Goal: Communication & Community: Connect with others

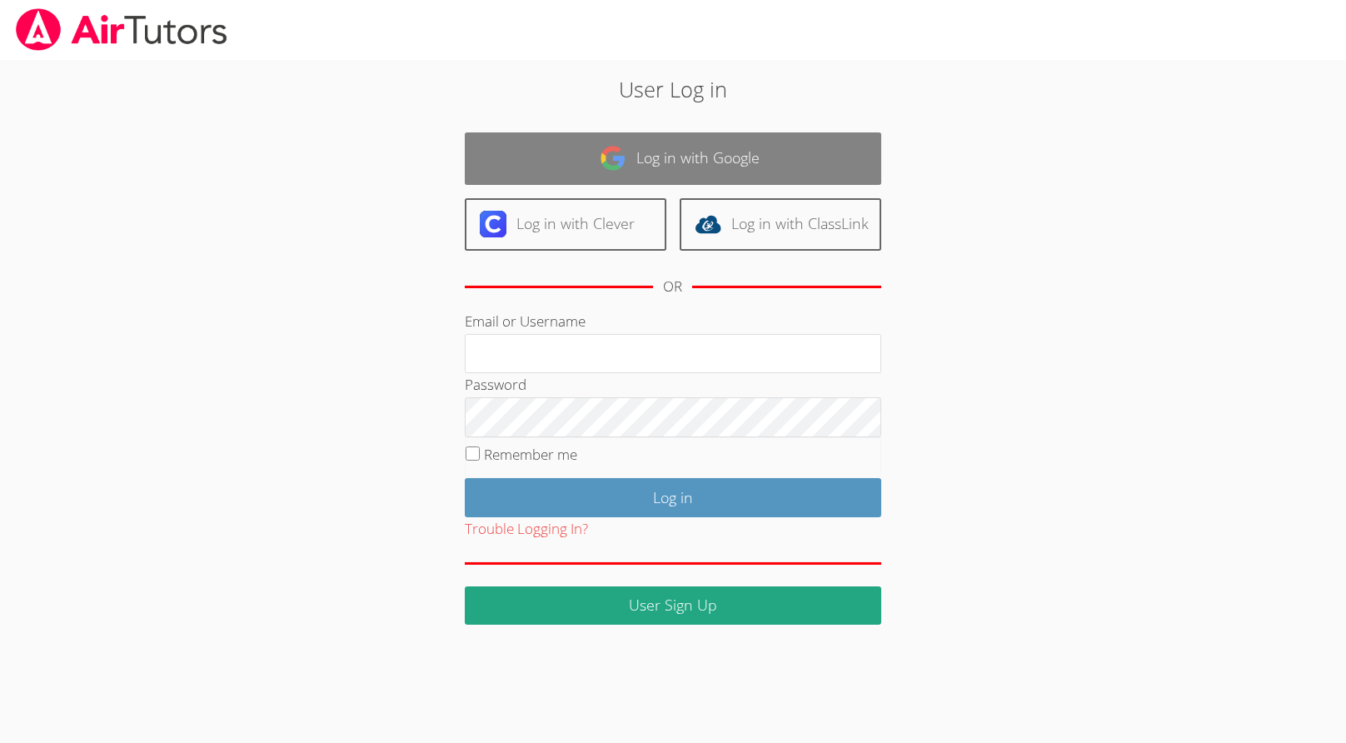
click at [631, 148] on link "Log in with Google" at bounding box center [673, 158] width 416 height 52
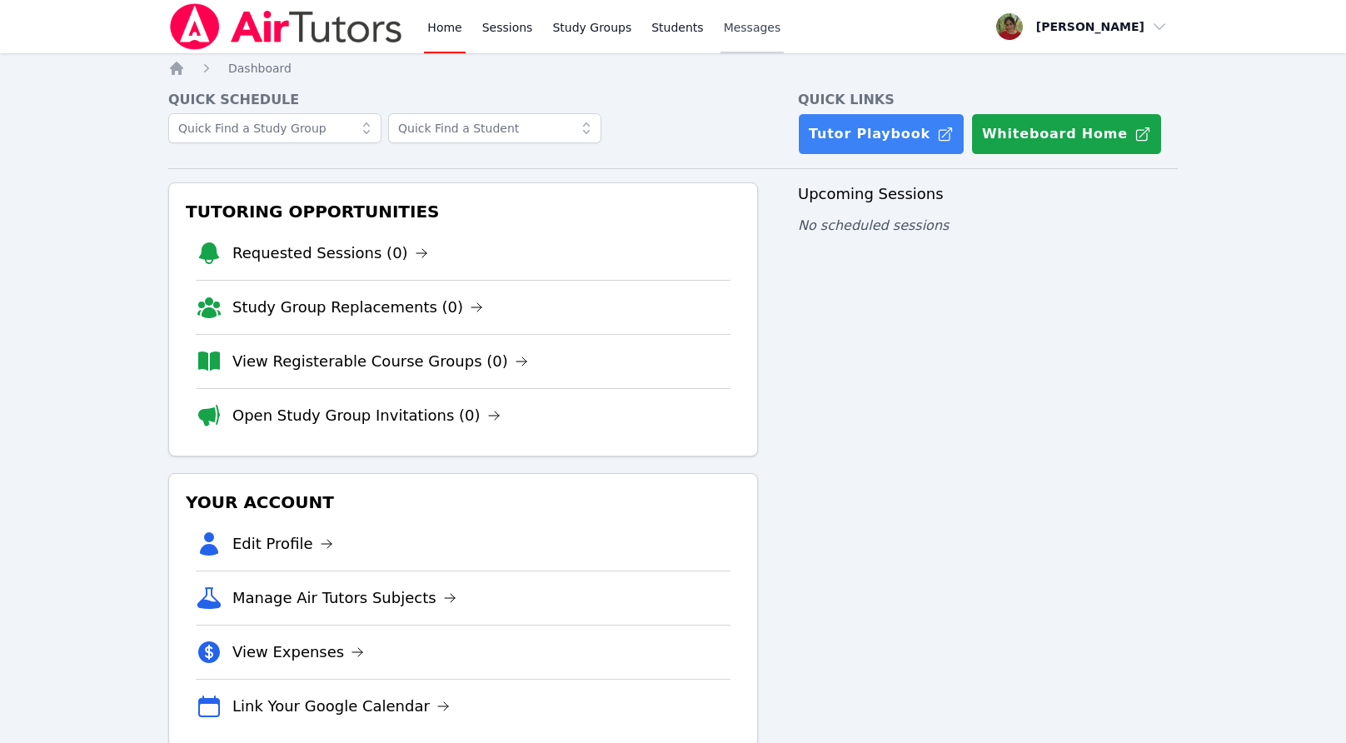
click at [735, 29] on span "Messages" at bounding box center [752, 27] width 57 height 17
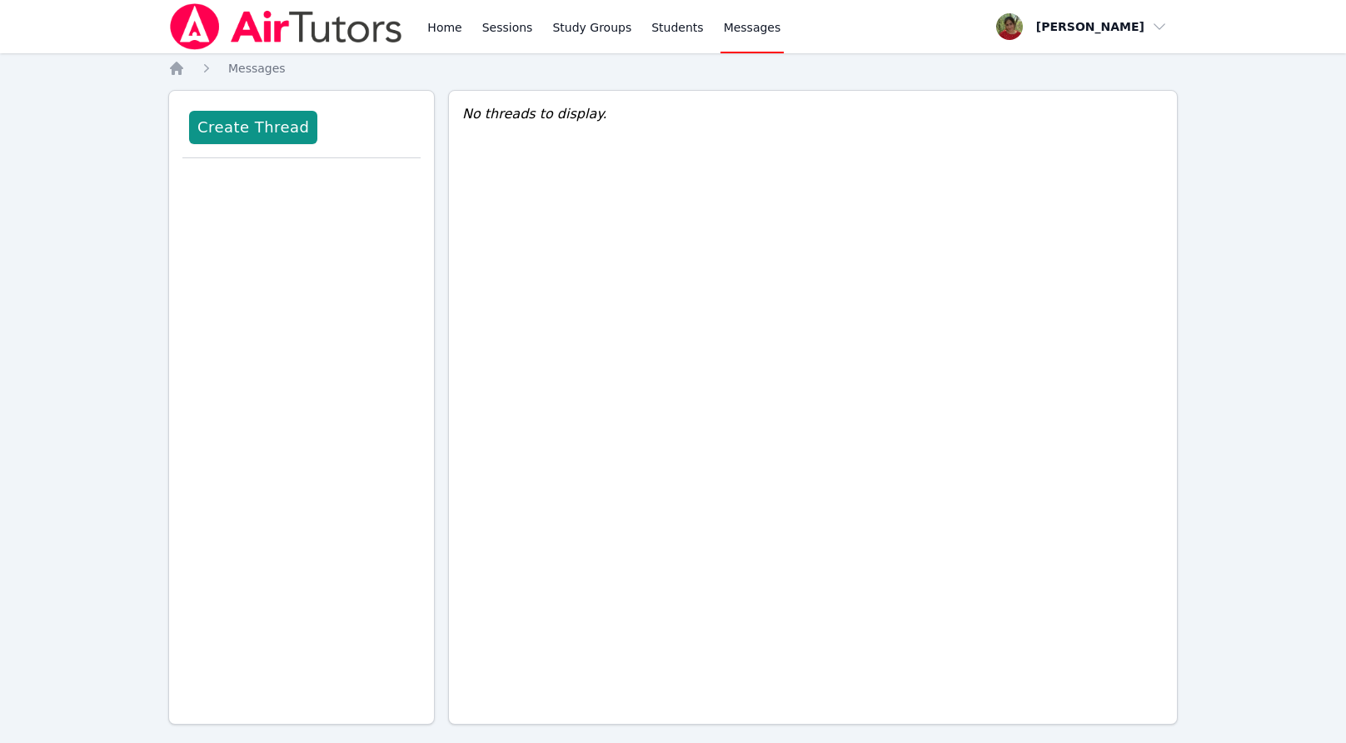
click at [423, 21] on div "Home Sessions Study Groups Students Messages" at bounding box center [475, 26] width 615 height 53
click at [446, 23] on link "Home" at bounding box center [444, 26] width 41 height 53
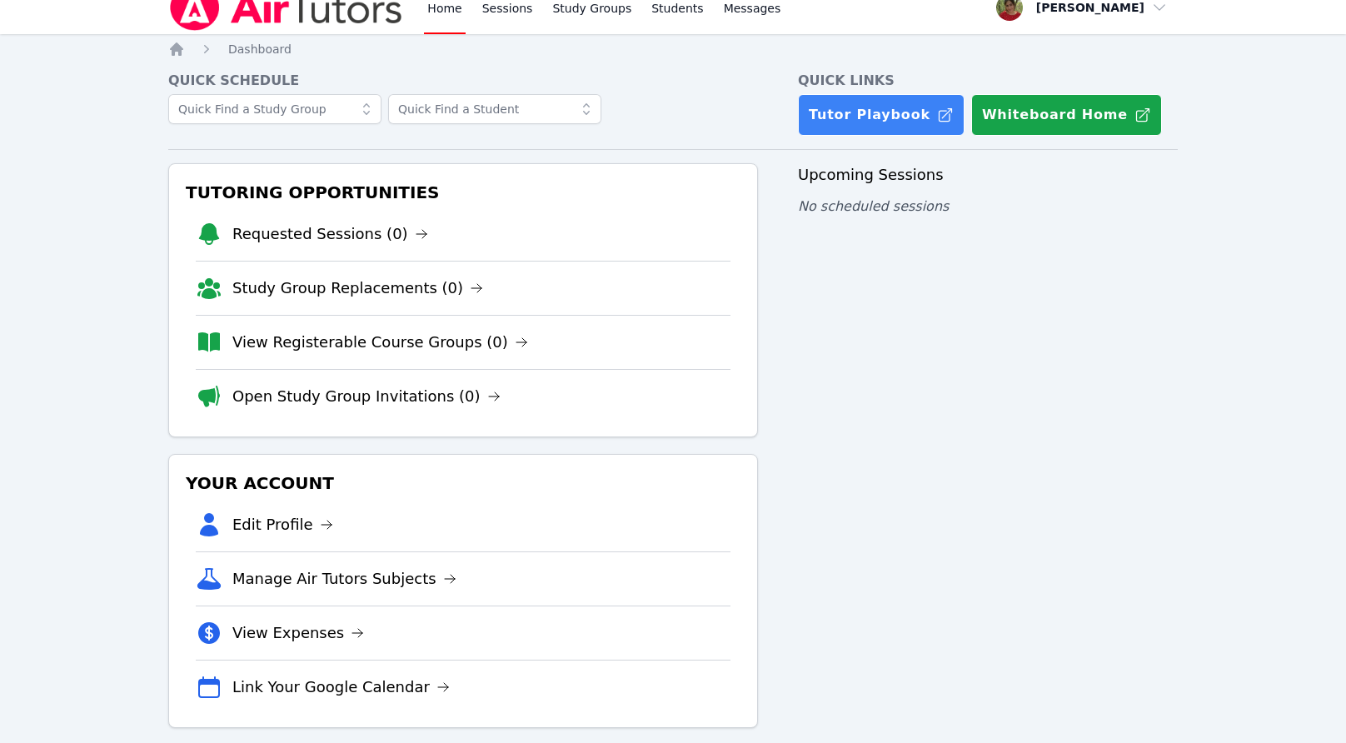
scroll to position [21, 0]
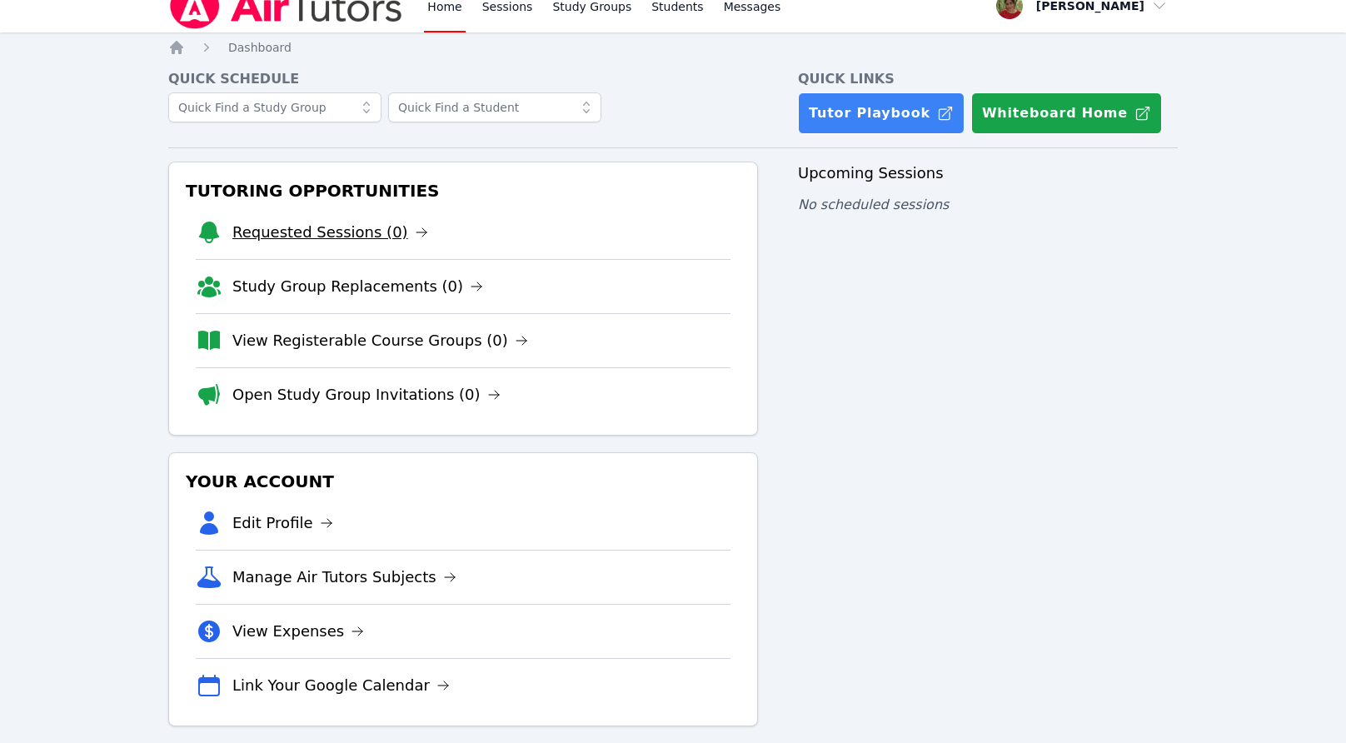
click at [247, 222] on link "Requested Sessions (0)" at bounding box center [330, 232] width 196 height 23
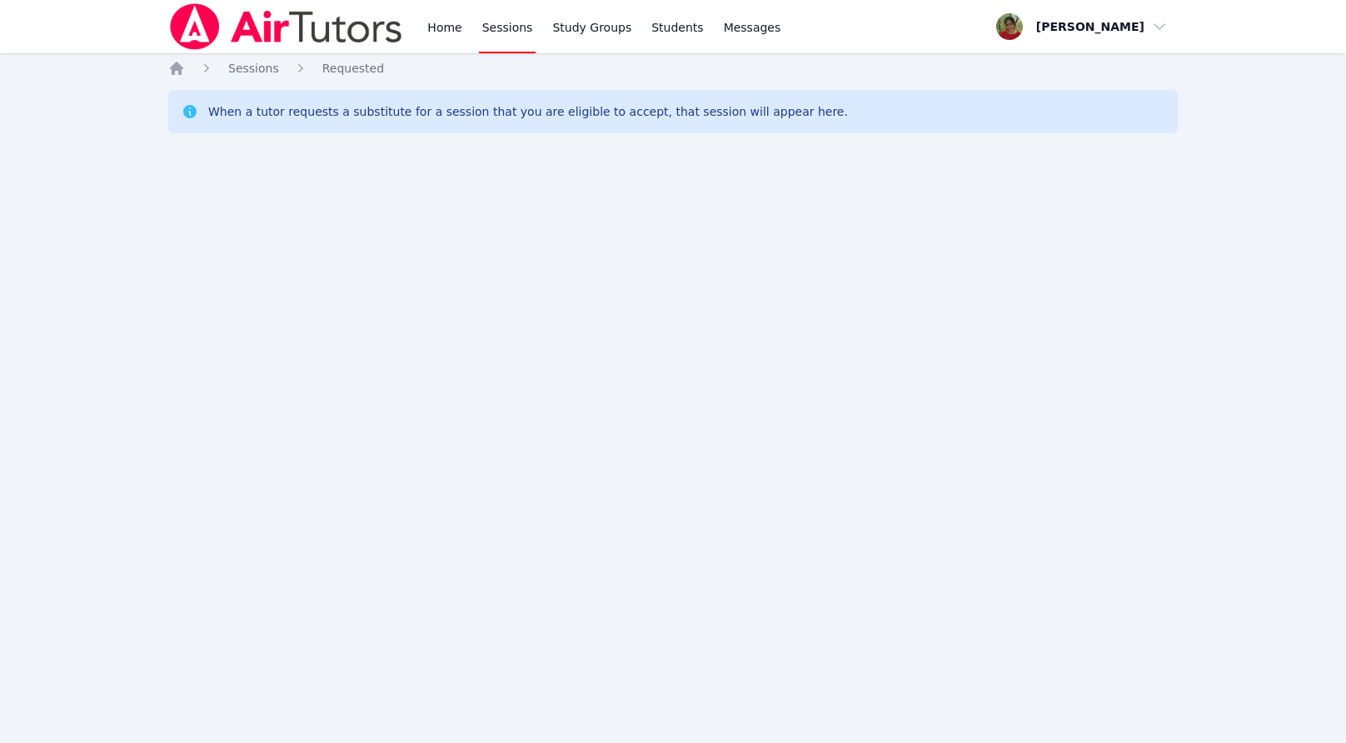
scroll to position [21, 0]
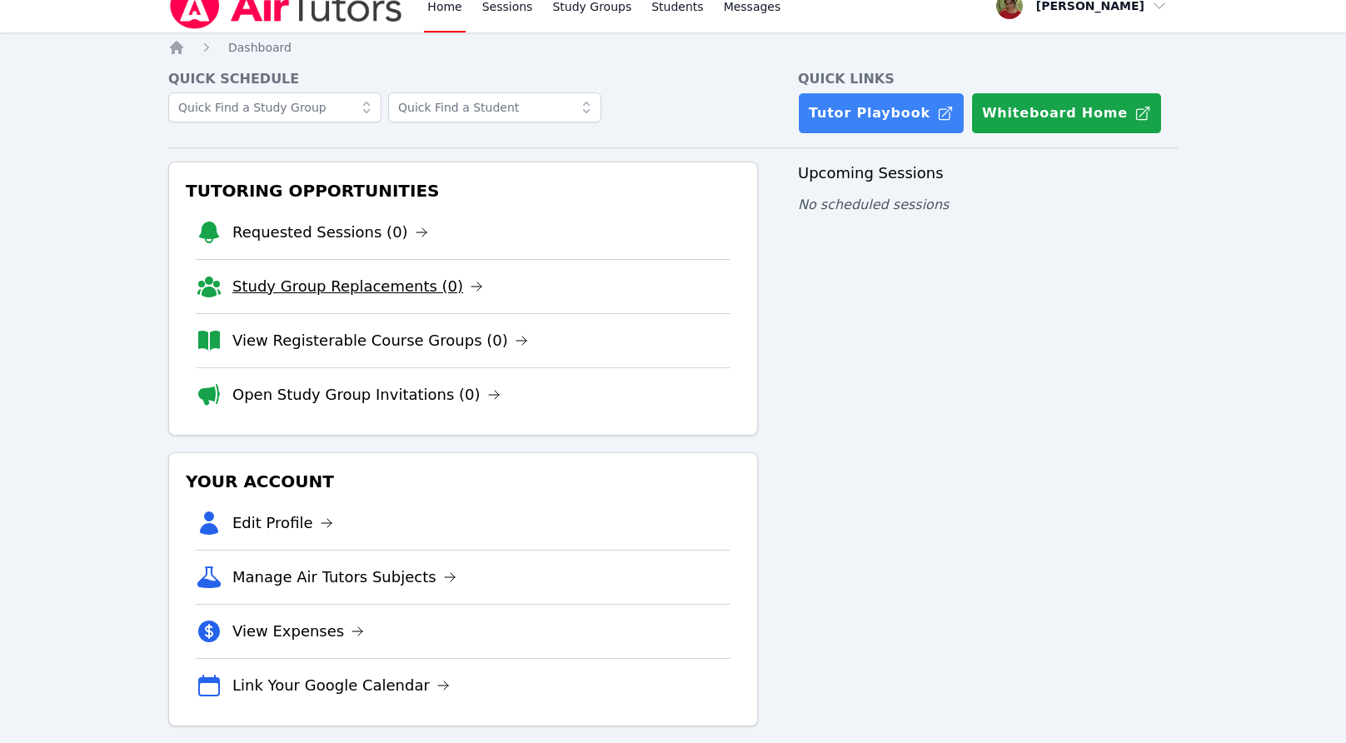
click at [282, 296] on link "Study Group Replacements (0)" at bounding box center [357, 286] width 251 height 23
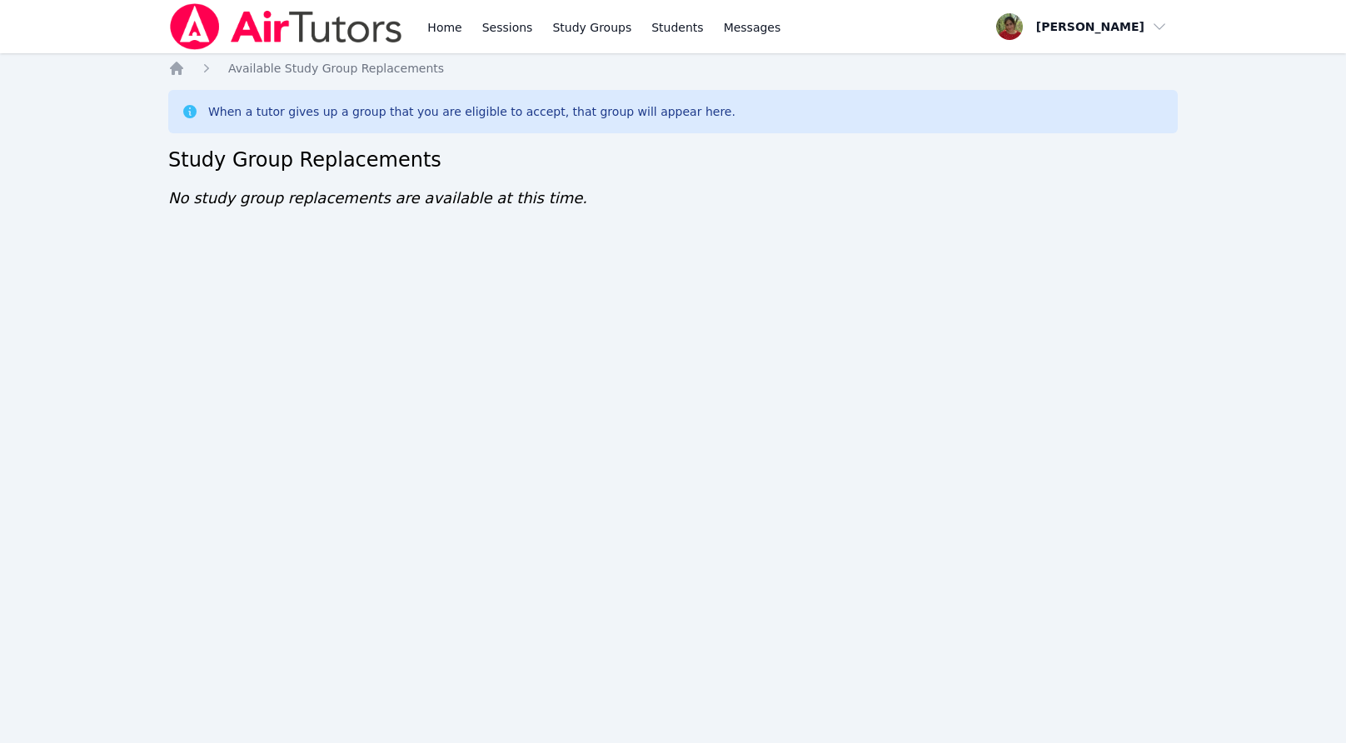
scroll to position [21, 0]
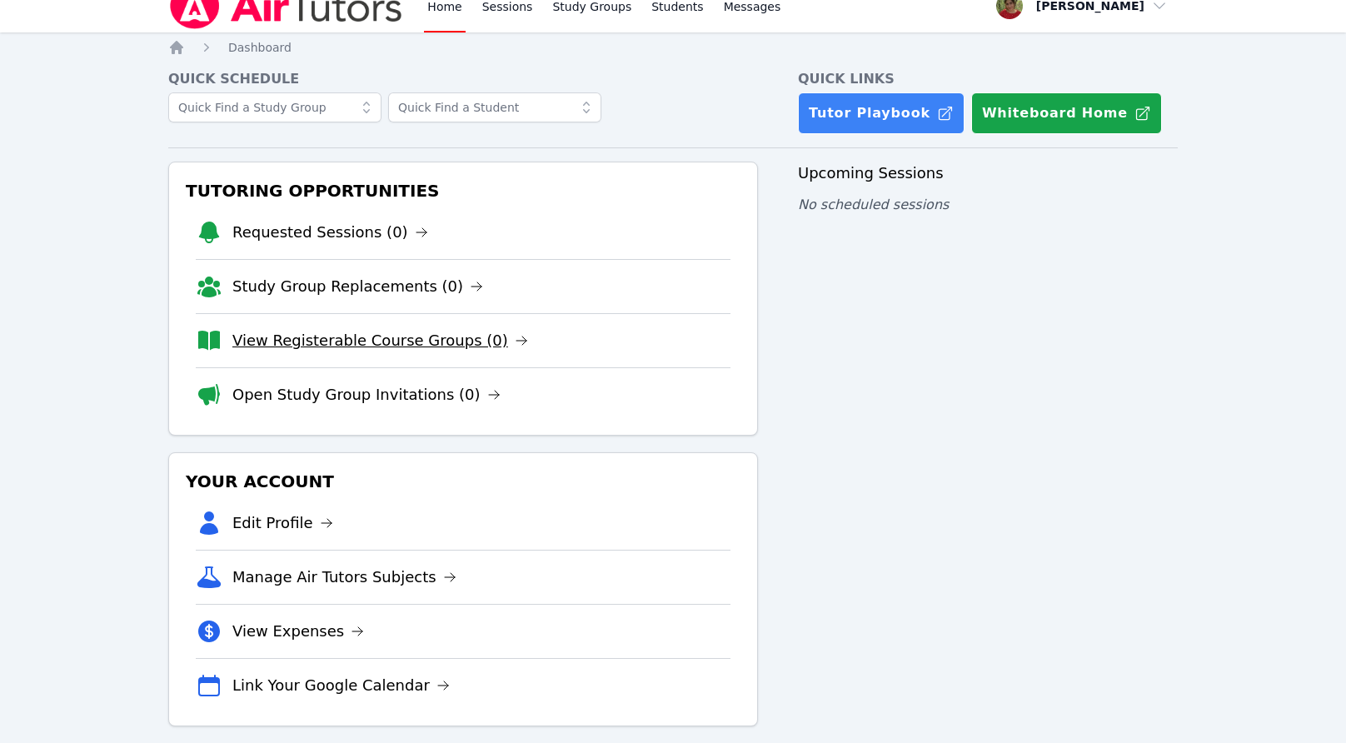
click at [277, 345] on link "View Registerable Course Groups (0)" at bounding box center [380, 340] width 296 height 23
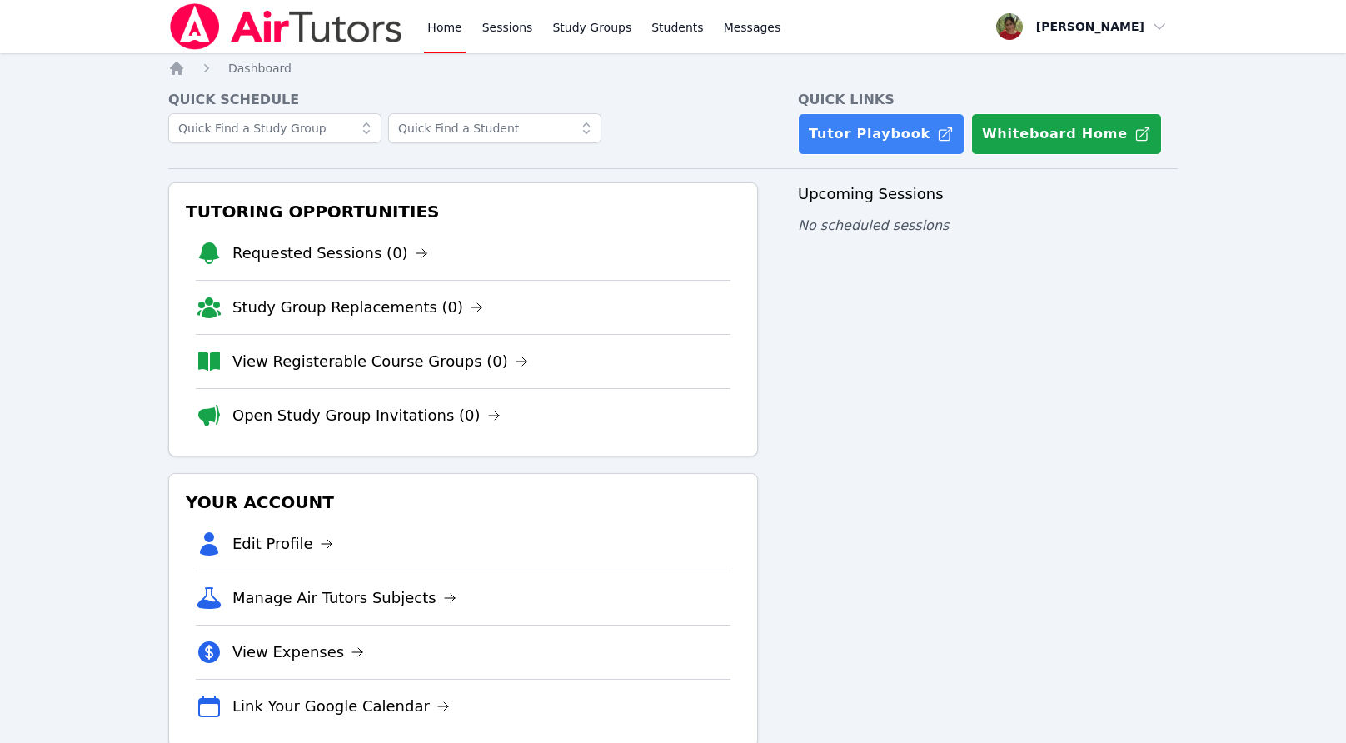
scroll to position [21, 0]
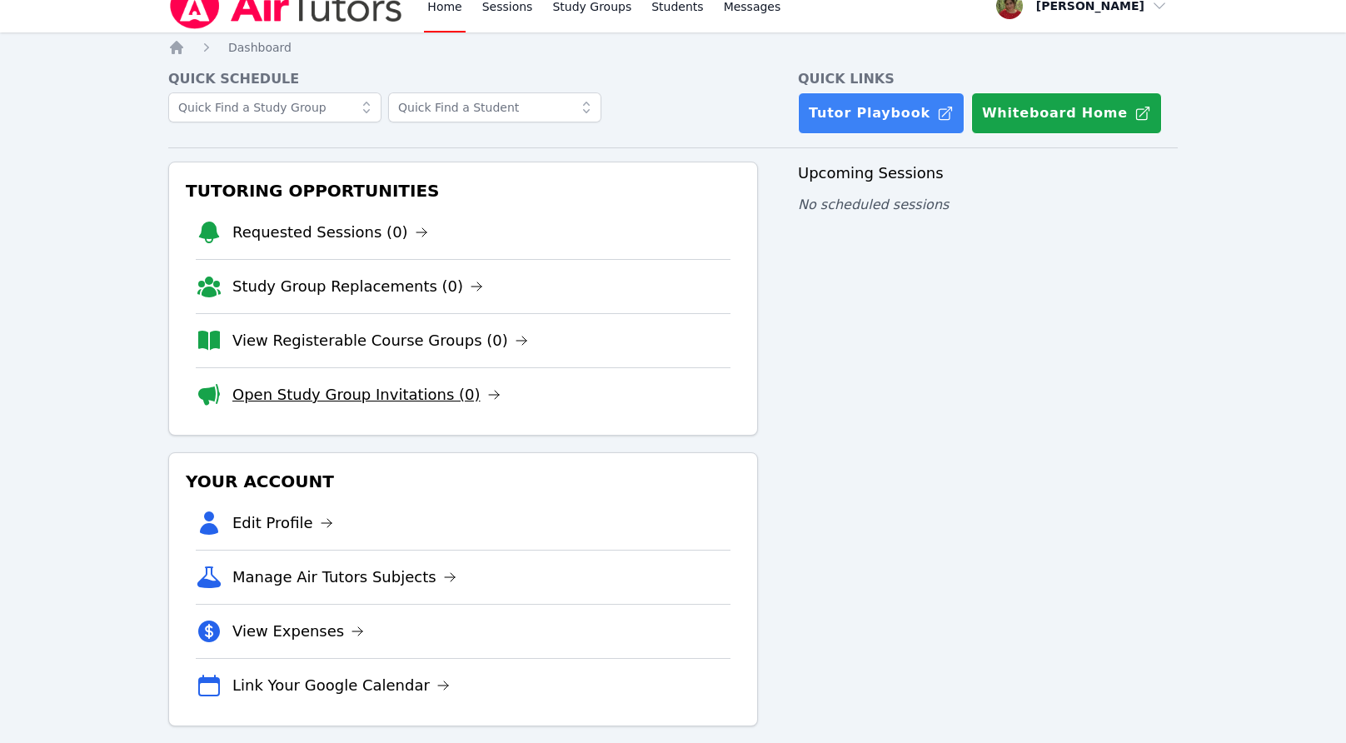
click at [262, 402] on link "Open Study Group Invitations (0)" at bounding box center [366, 394] width 268 height 23
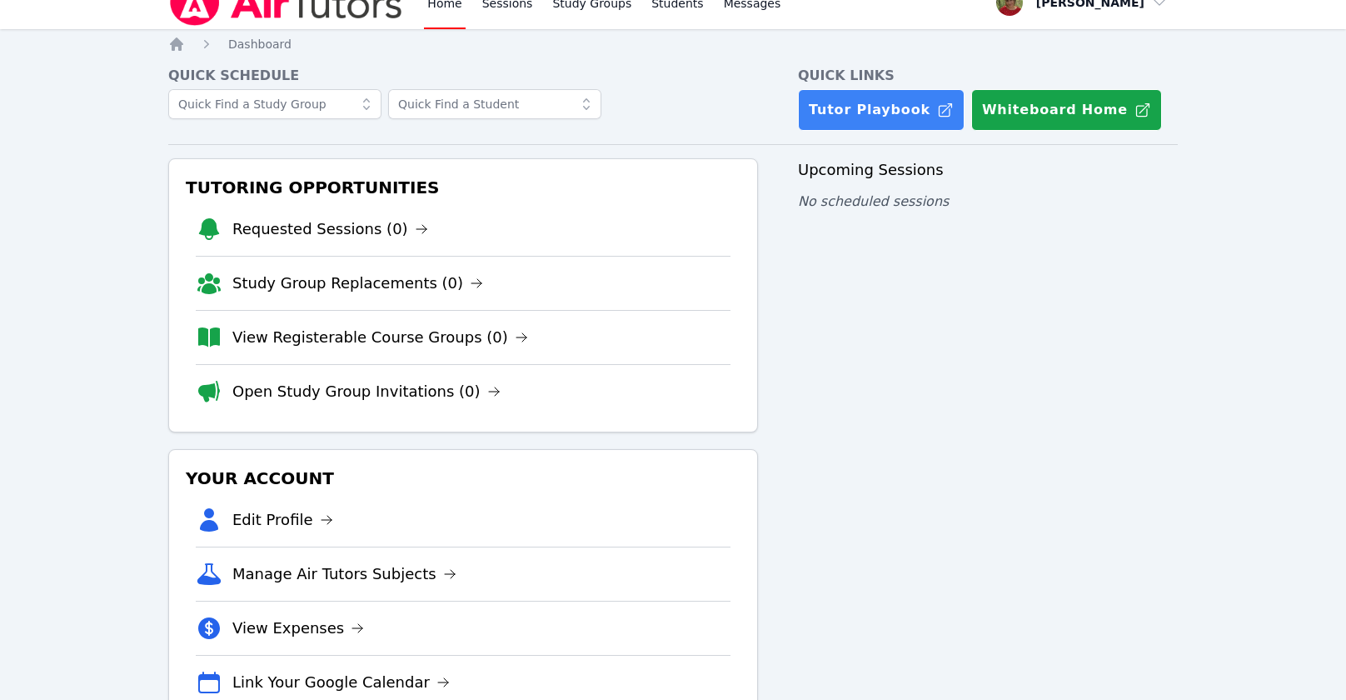
scroll to position [27, 0]
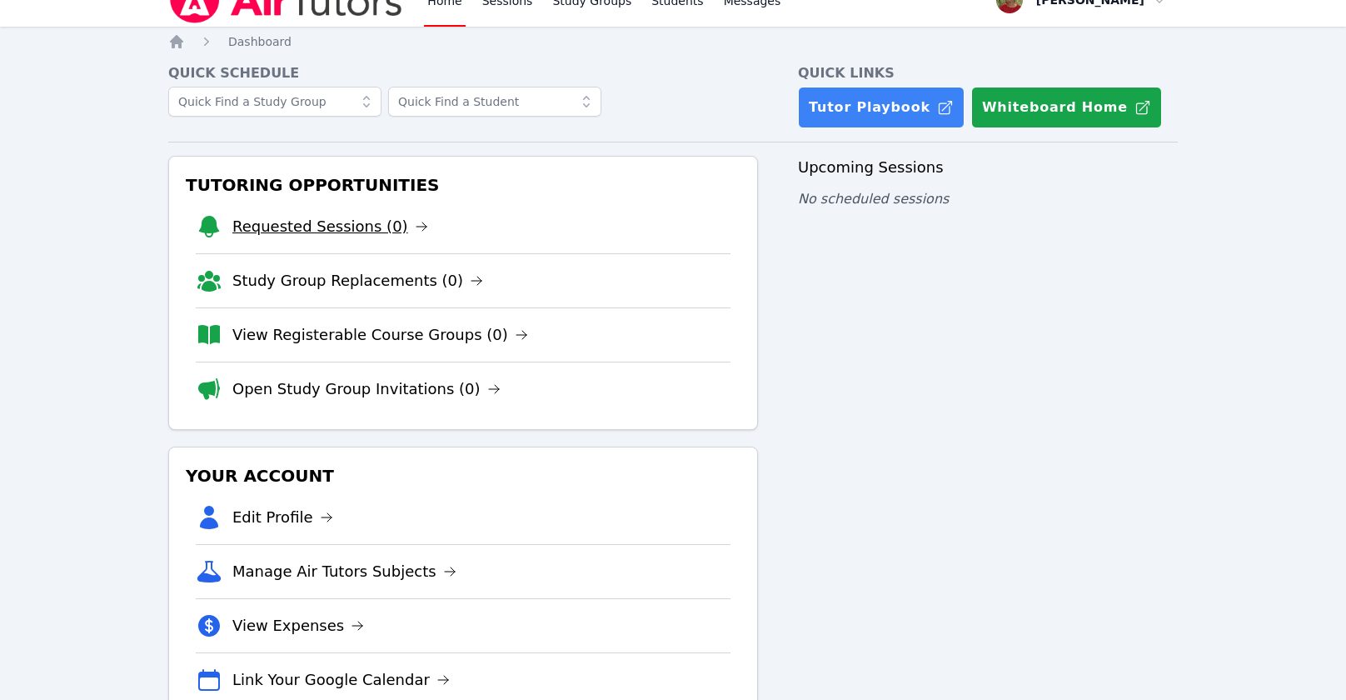
click at [307, 225] on link "Requested Sessions (0)" at bounding box center [330, 226] width 196 height 23
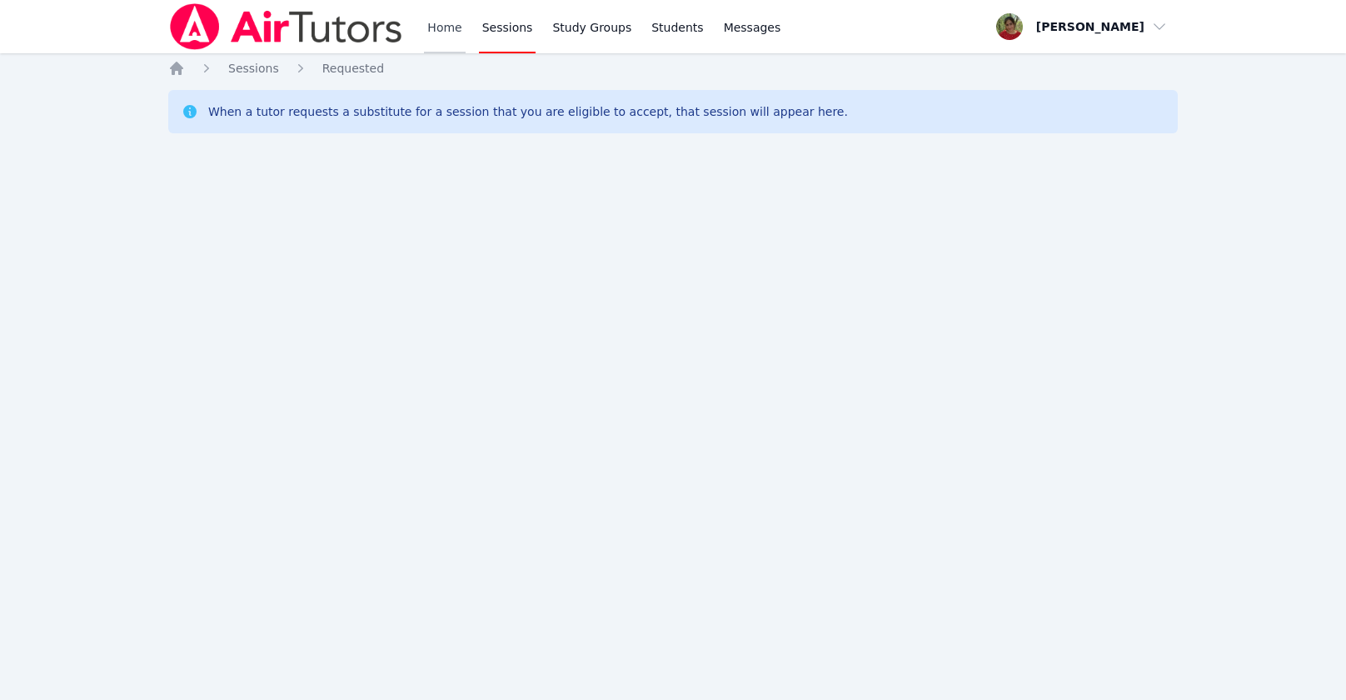
click at [452, 22] on link "Home" at bounding box center [444, 26] width 41 height 53
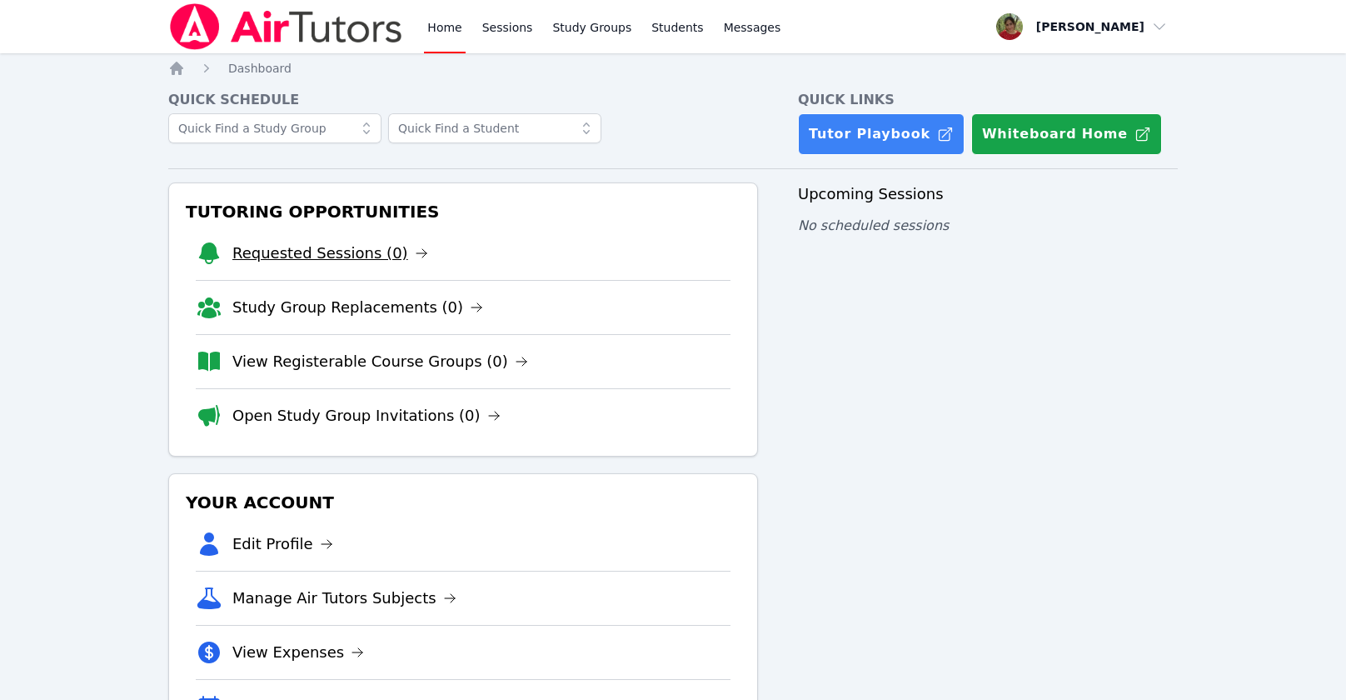
click at [319, 249] on link "Requested Sessions (0)" at bounding box center [330, 253] width 196 height 23
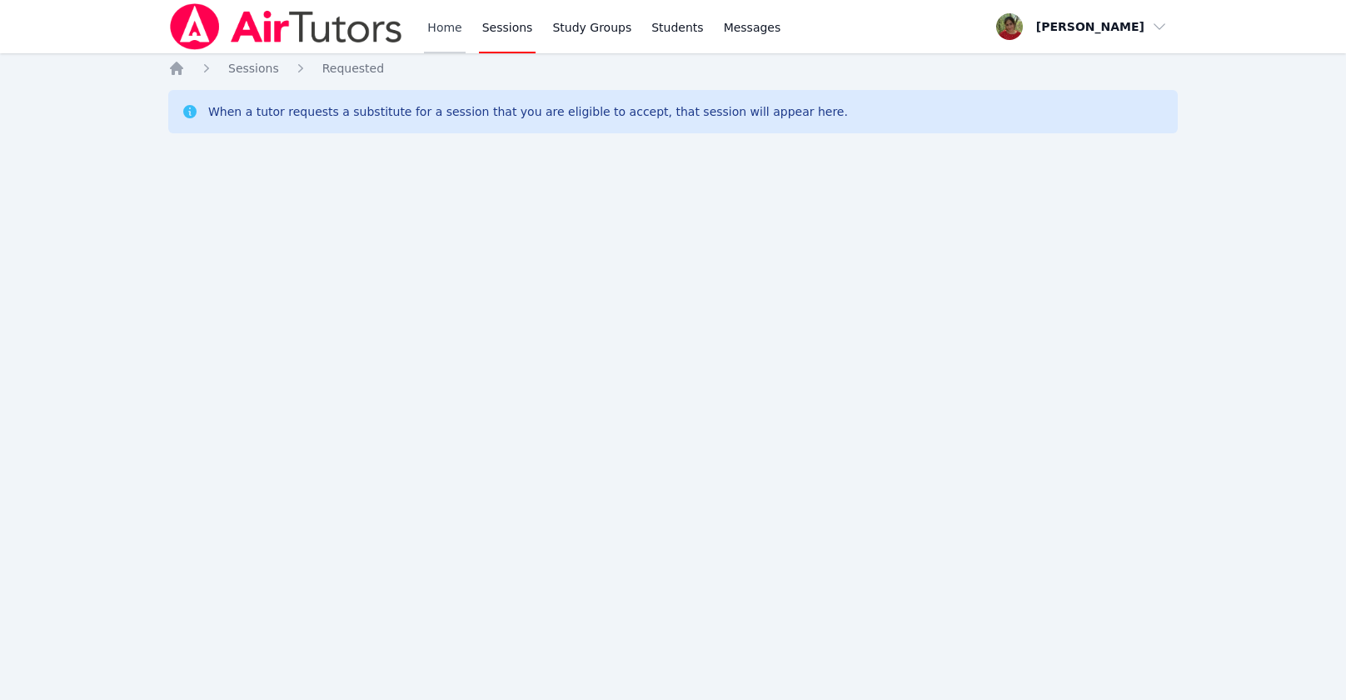
click at [435, 37] on link "Home" at bounding box center [444, 26] width 41 height 53
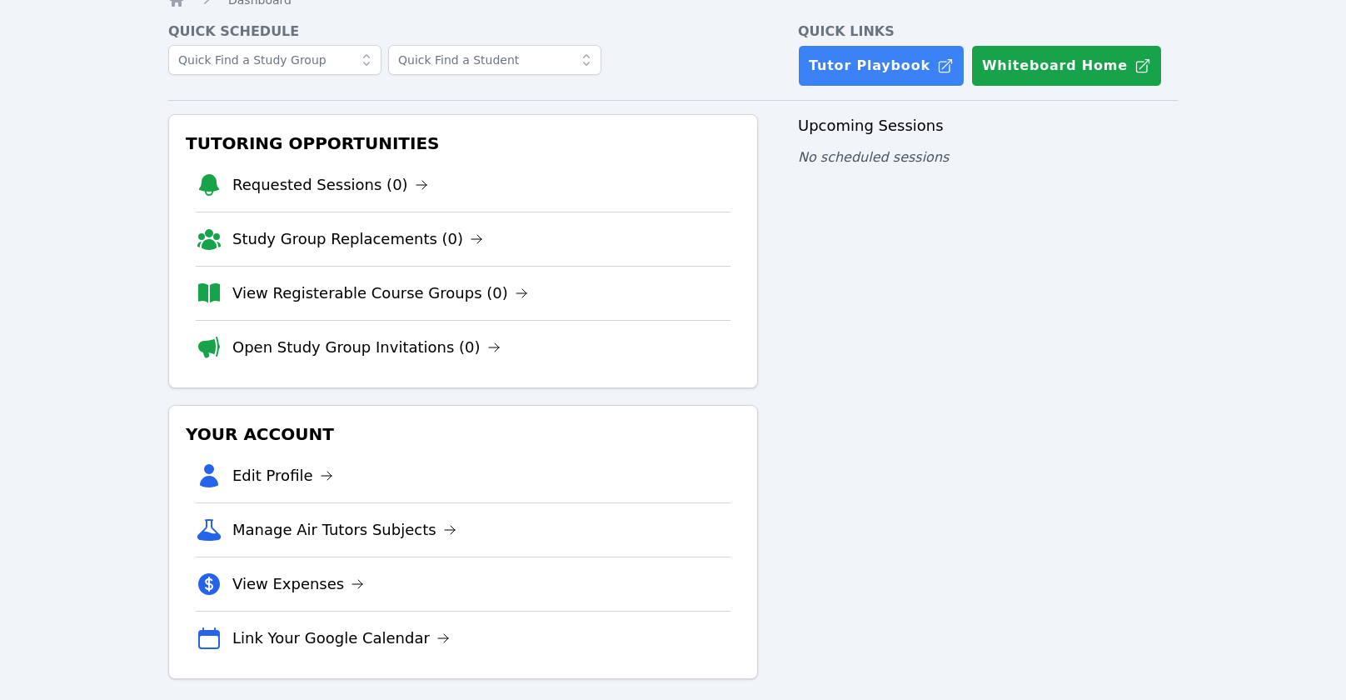
scroll to position [81, 0]
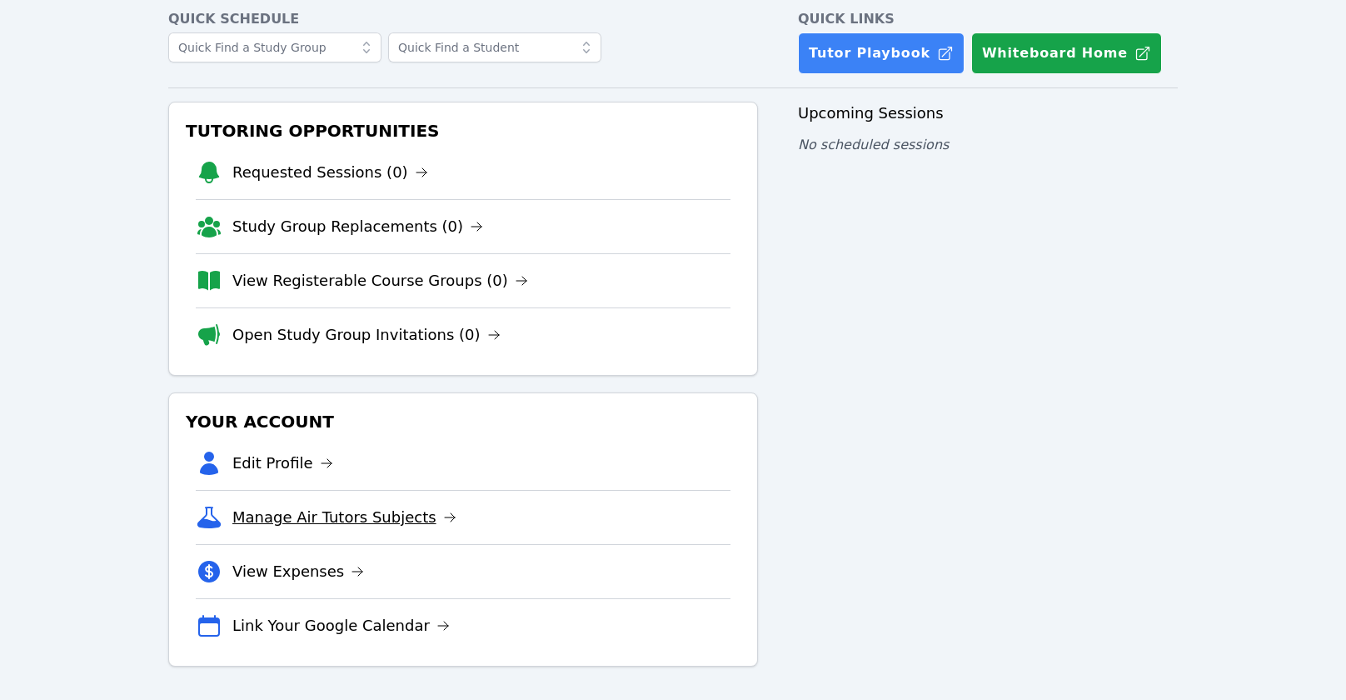
click at [356, 513] on link "Manage Air Tutors Subjects" at bounding box center [344, 517] width 224 height 23
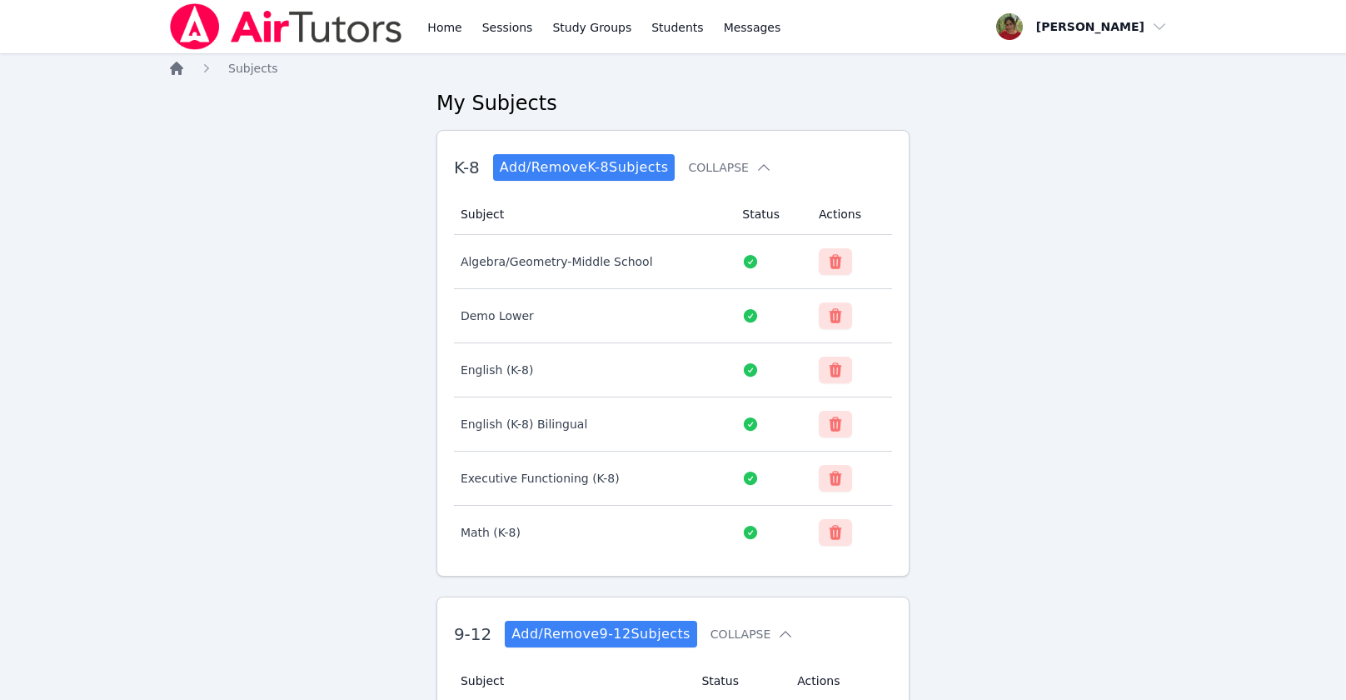
click at [171, 66] on icon "Breadcrumb" at bounding box center [176, 68] width 13 height 13
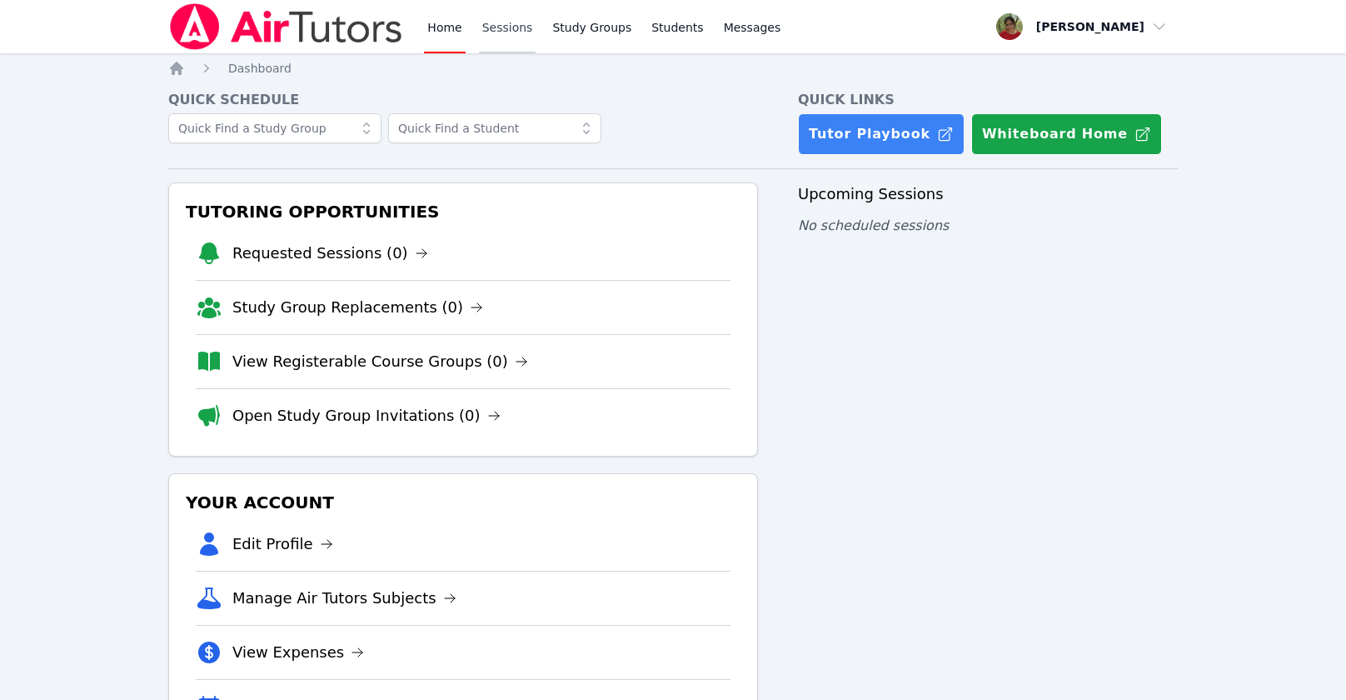
click at [487, 33] on link "Sessions" at bounding box center [507, 26] width 57 height 53
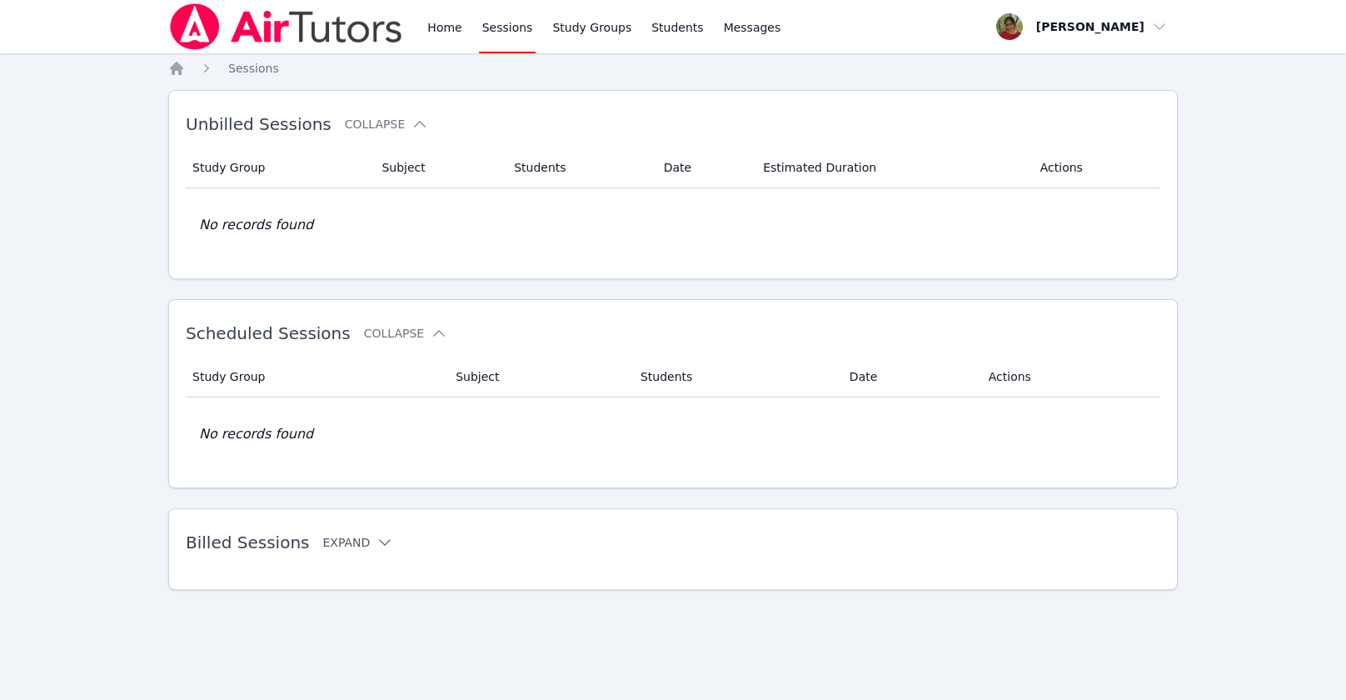
click at [356, 538] on button "Expand" at bounding box center [357, 542] width 71 height 17
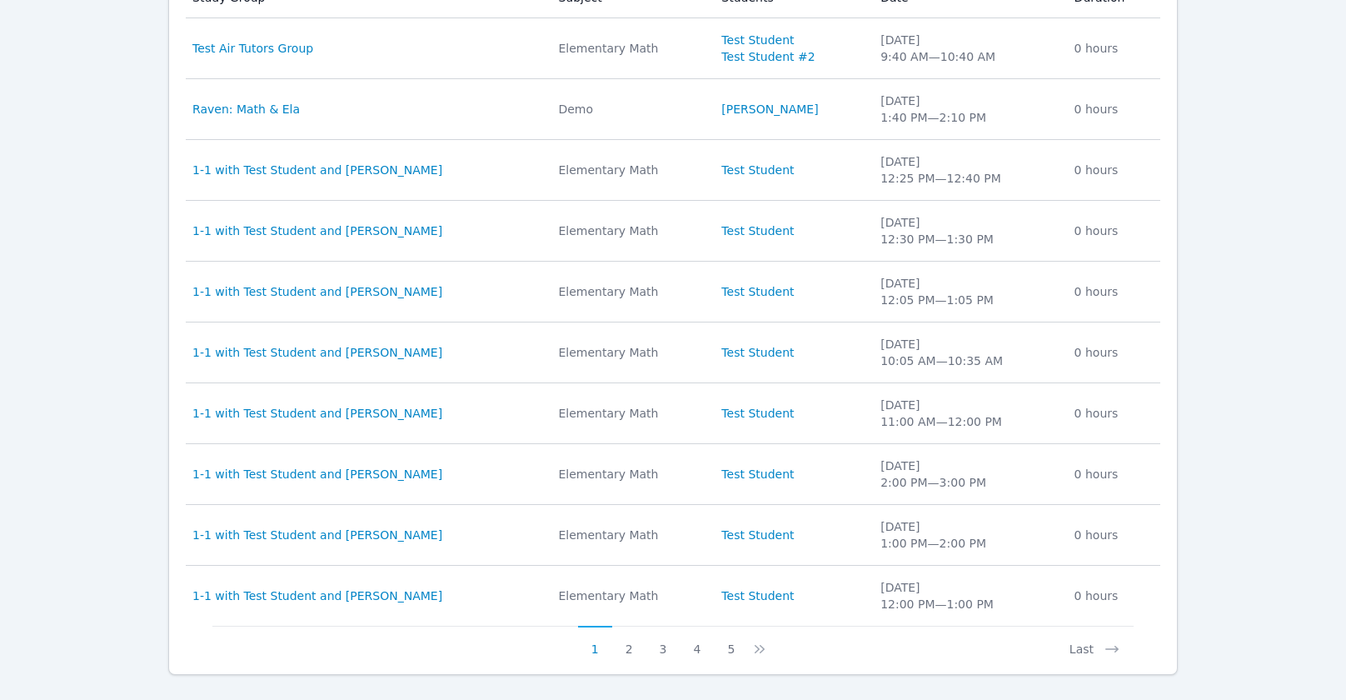
scroll to position [616, 0]
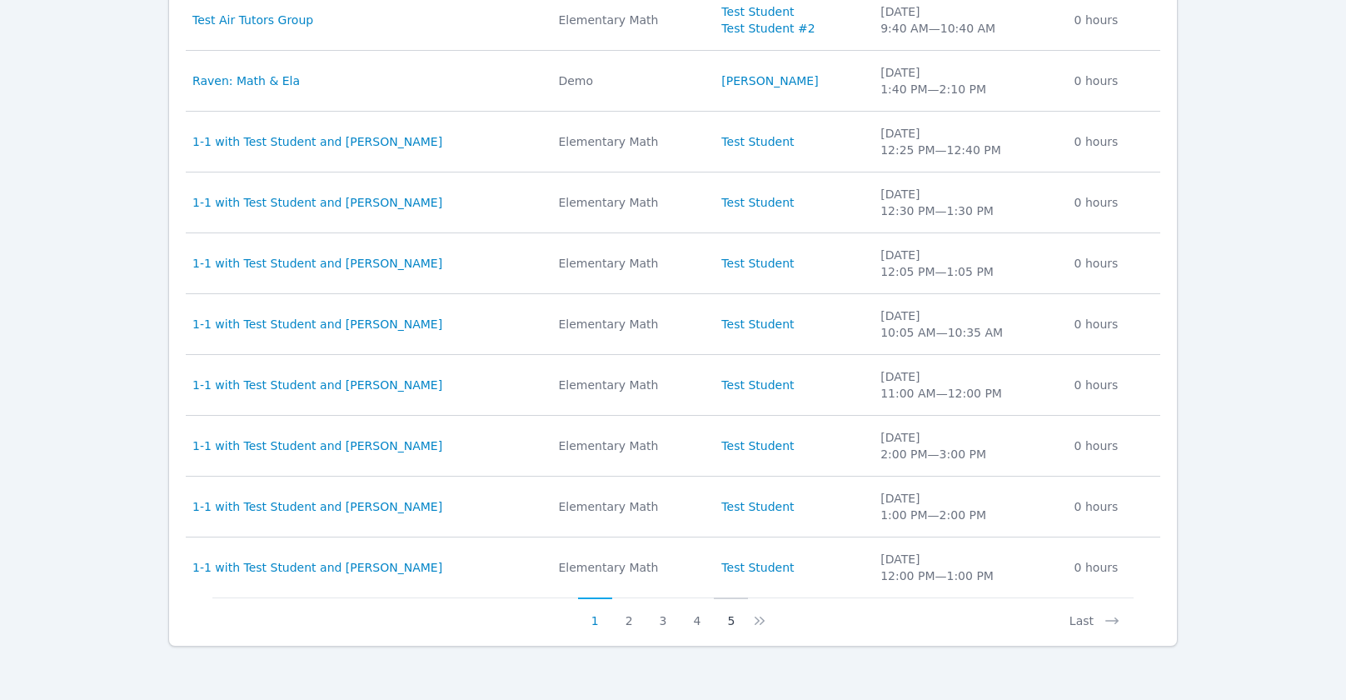
click at [729, 617] on button "5" at bounding box center [731, 613] width 34 height 32
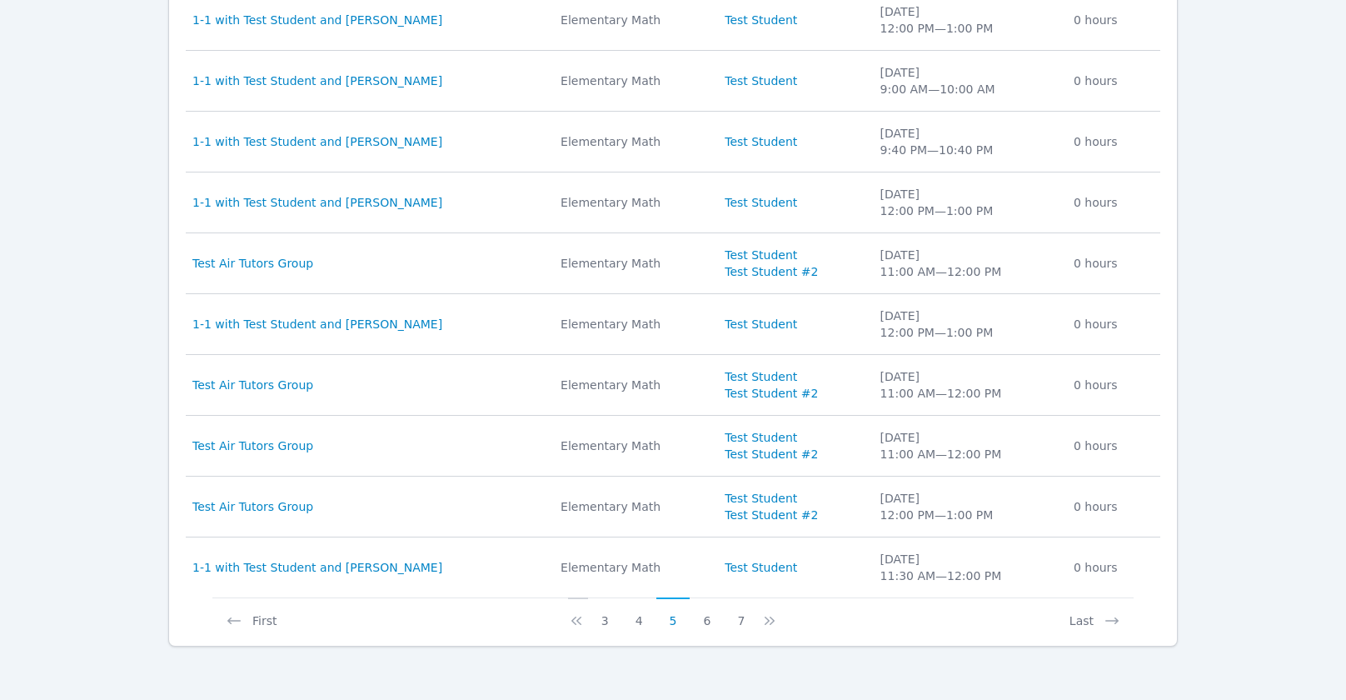
click at [580, 615] on icon at bounding box center [576, 620] width 17 height 17
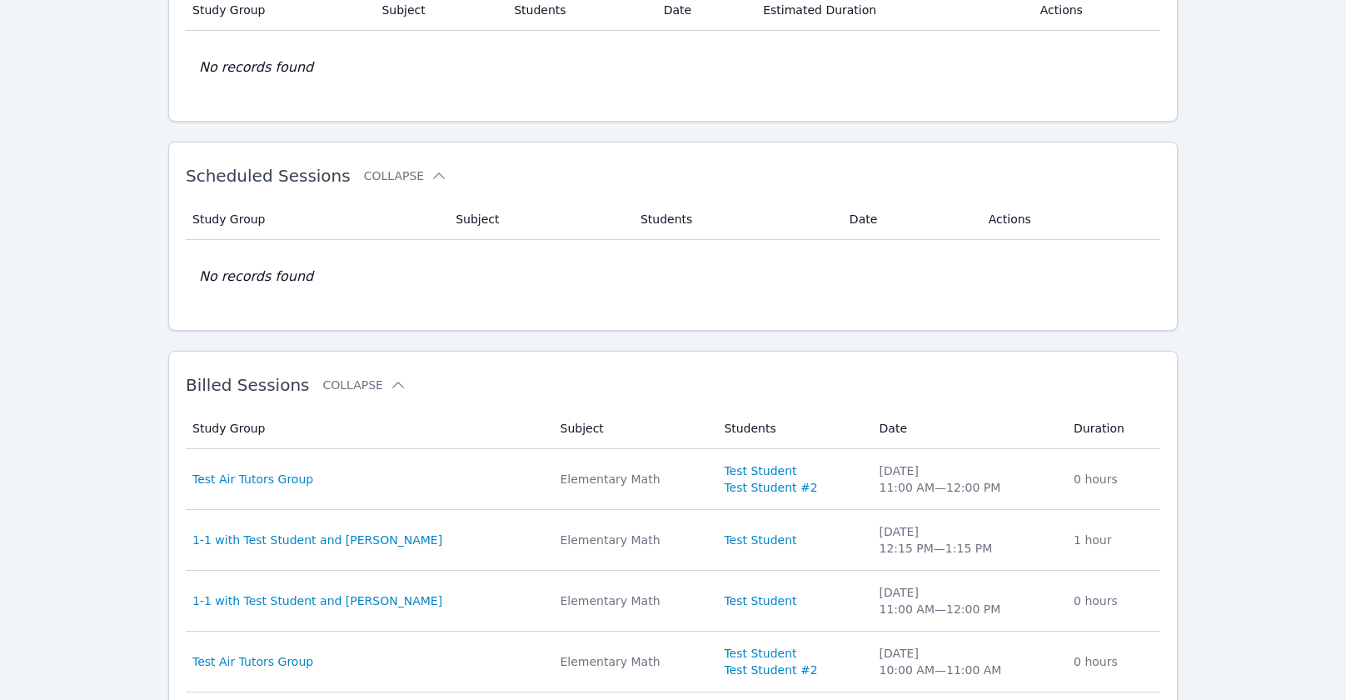
scroll to position [0, 0]
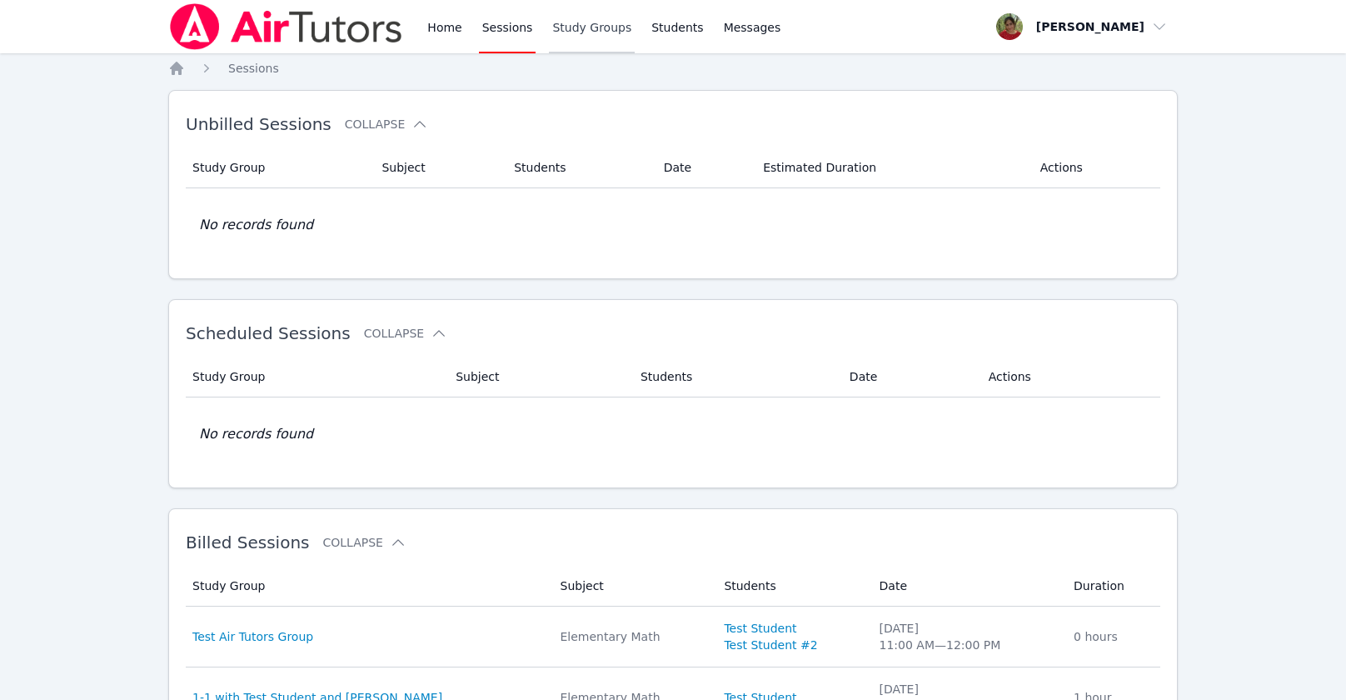
click at [571, 18] on link "Study Groups" at bounding box center [592, 26] width 86 height 53
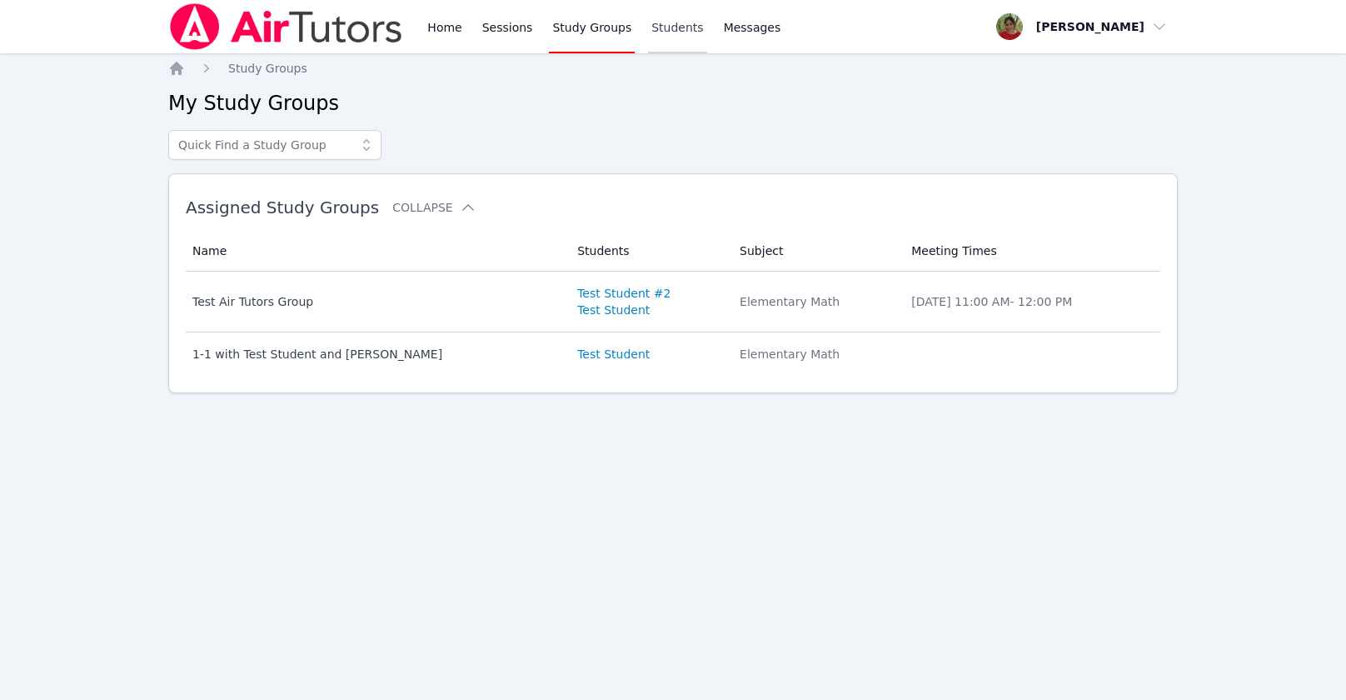
click at [667, 10] on link "Students" at bounding box center [677, 26] width 58 height 53
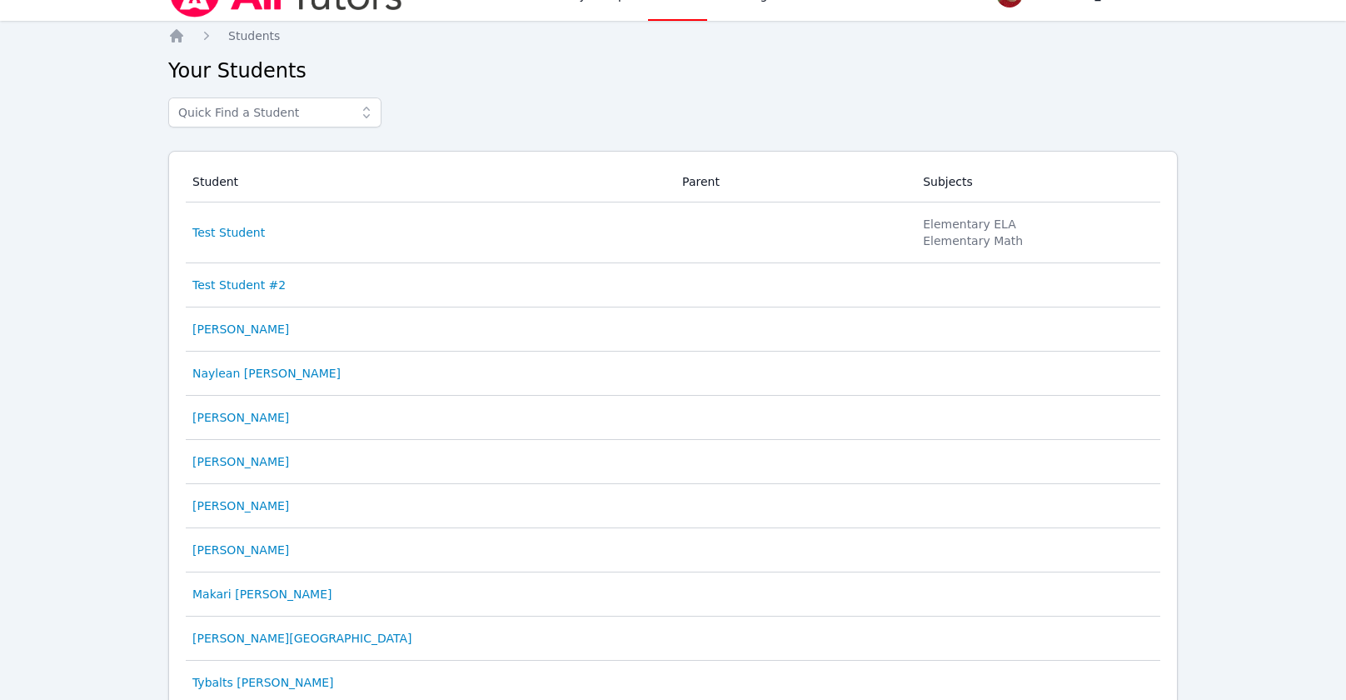
scroll to position [50, 0]
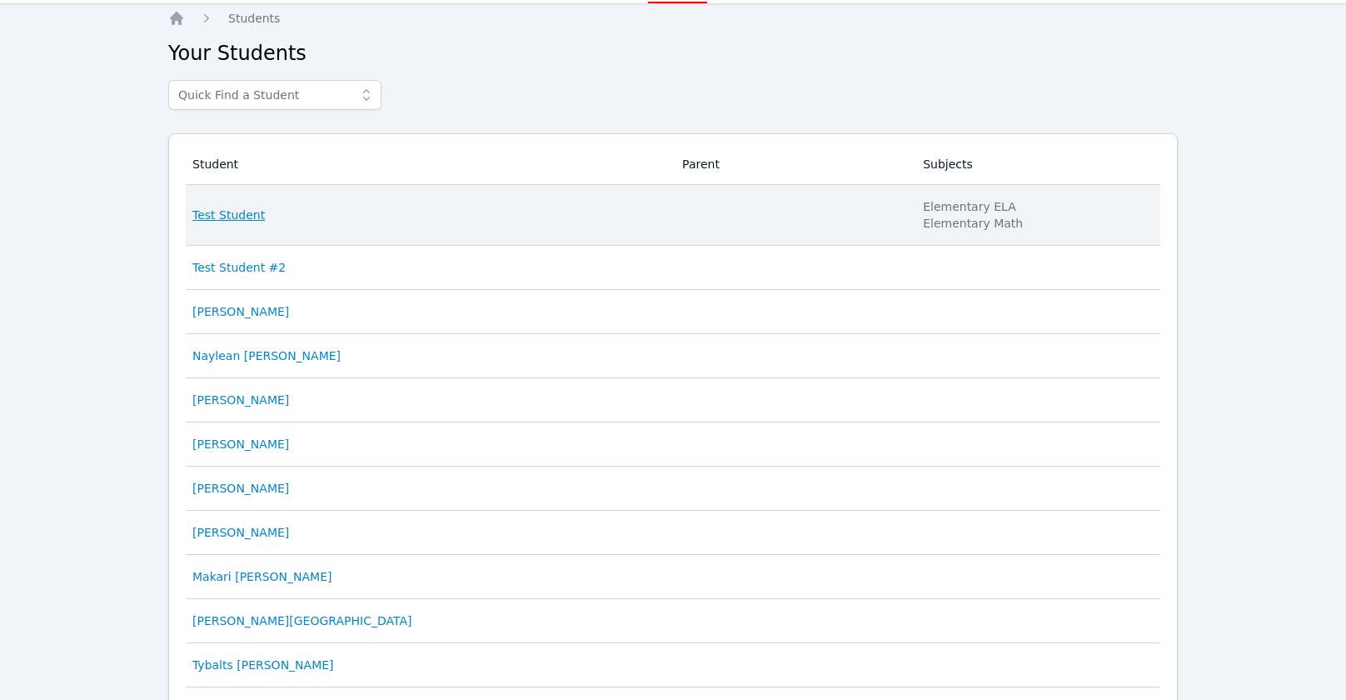
click at [230, 218] on link "Test Student" at bounding box center [228, 215] width 72 height 17
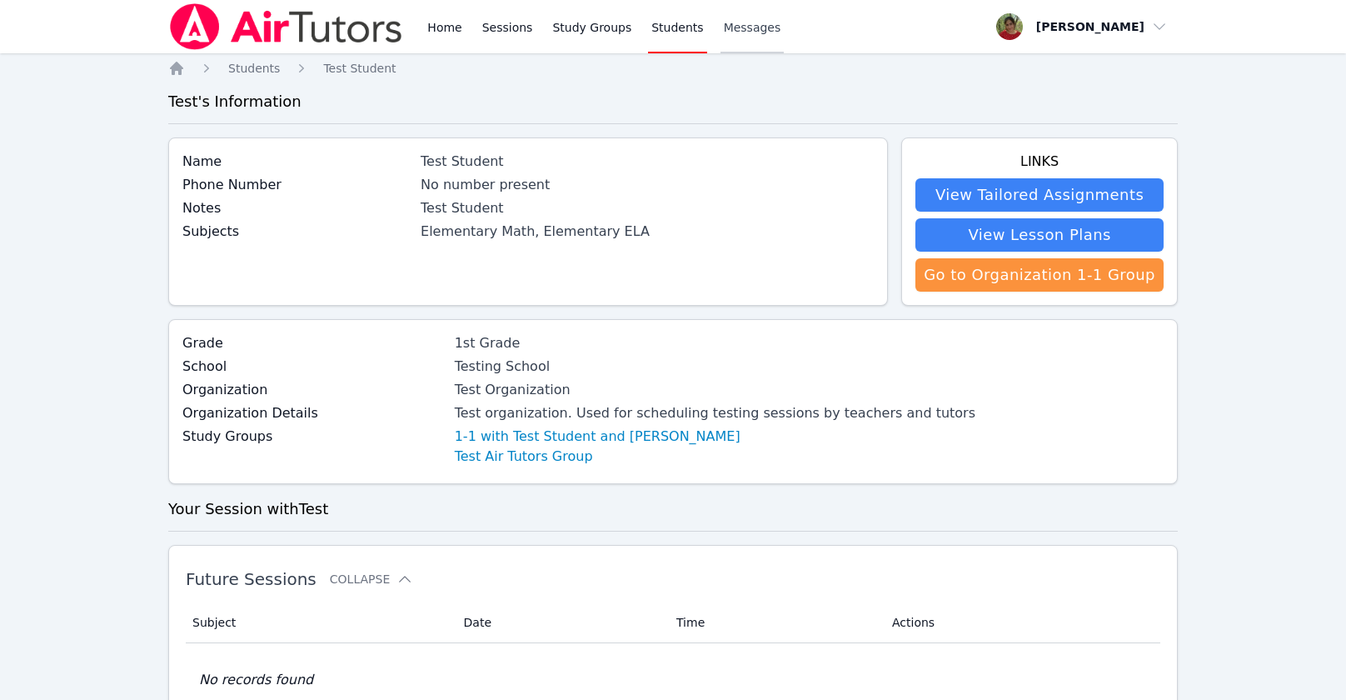
click at [735, 20] on span "Messages" at bounding box center [752, 27] width 57 height 17
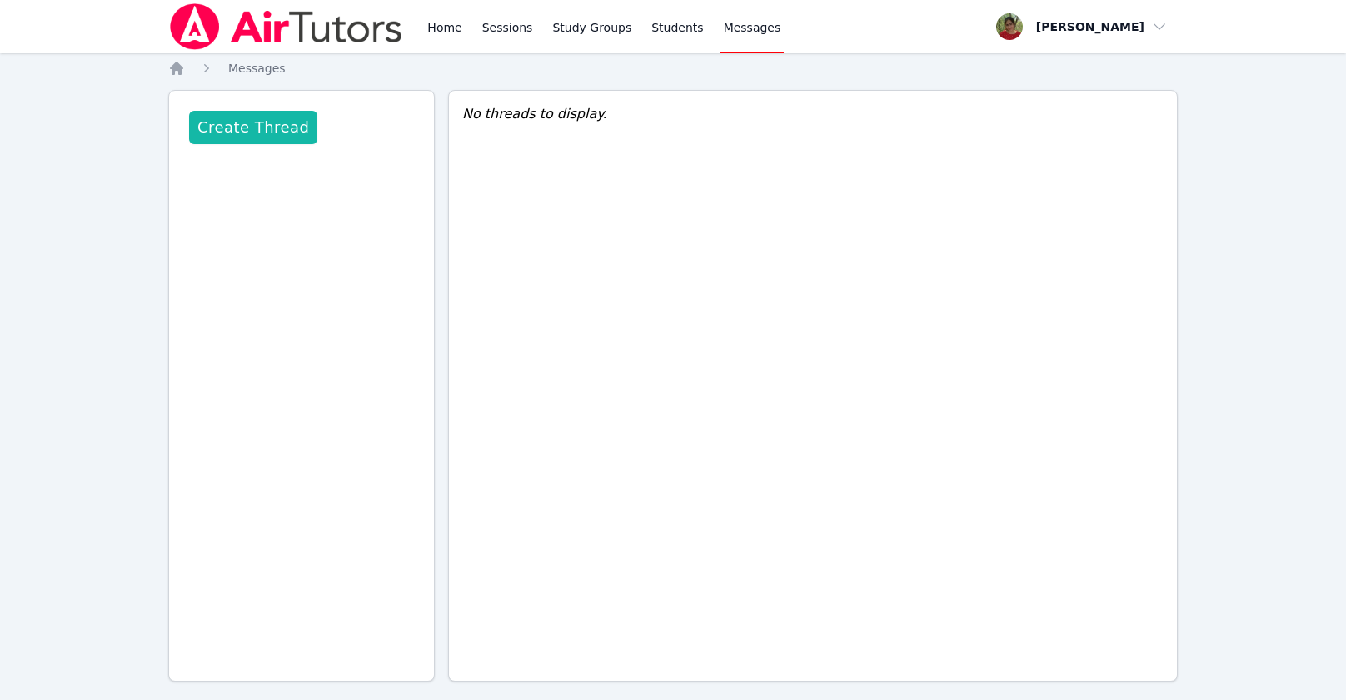
click at [217, 123] on button "Create Thread" at bounding box center [253, 127] width 128 height 33
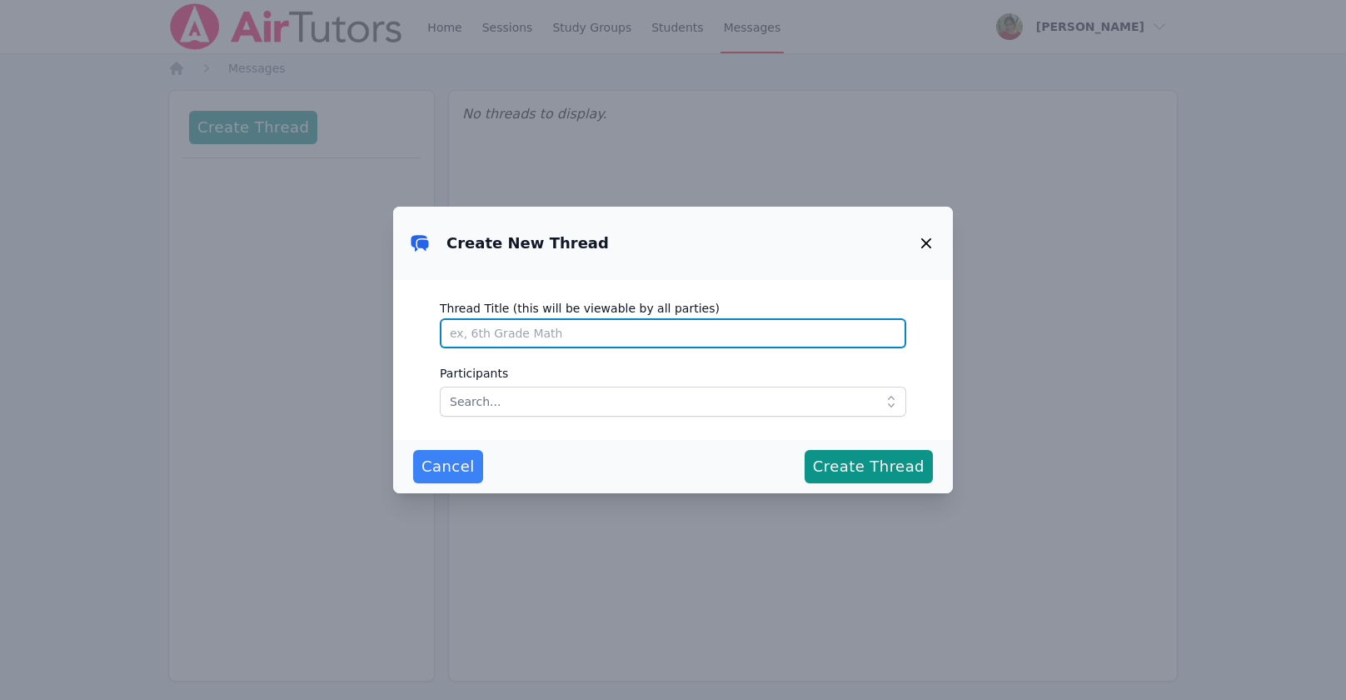
click at [640, 338] on input "Thread Title (this will be viewable by all parties)" at bounding box center [673, 333] width 466 height 30
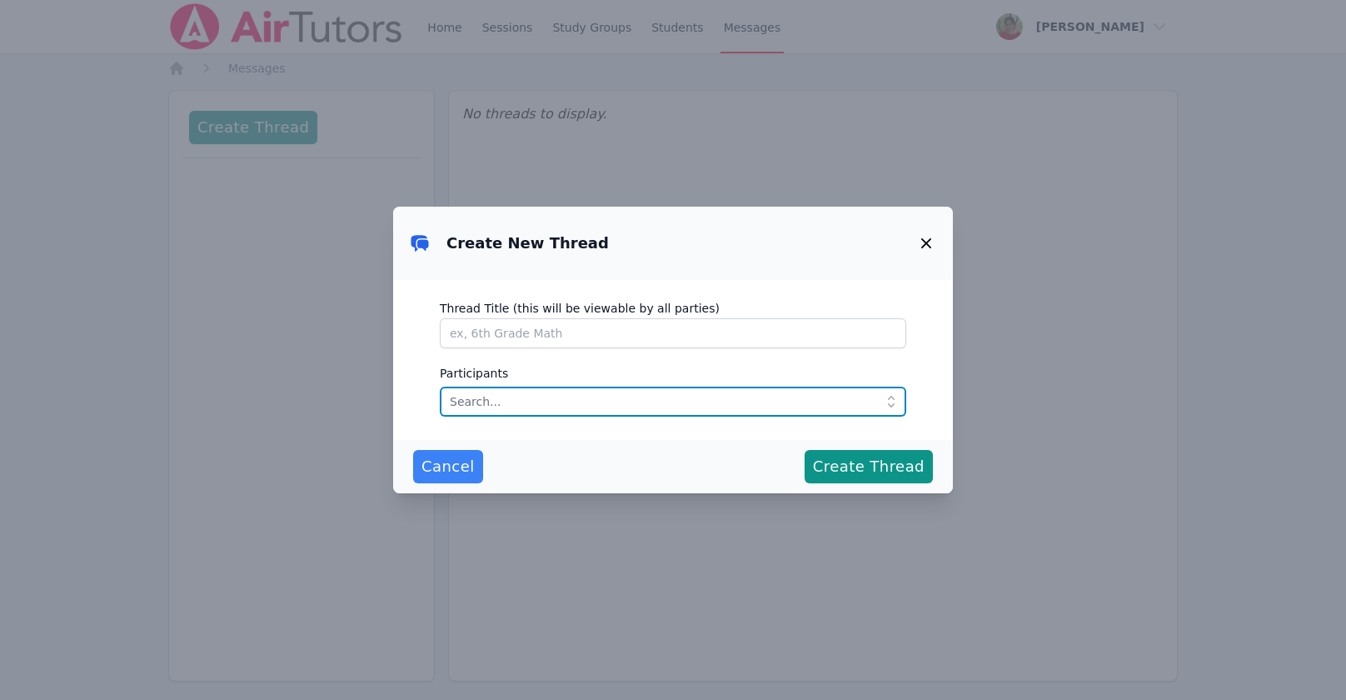
click at [579, 414] on input "text" at bounding box center [673, 401] width 466 height 30
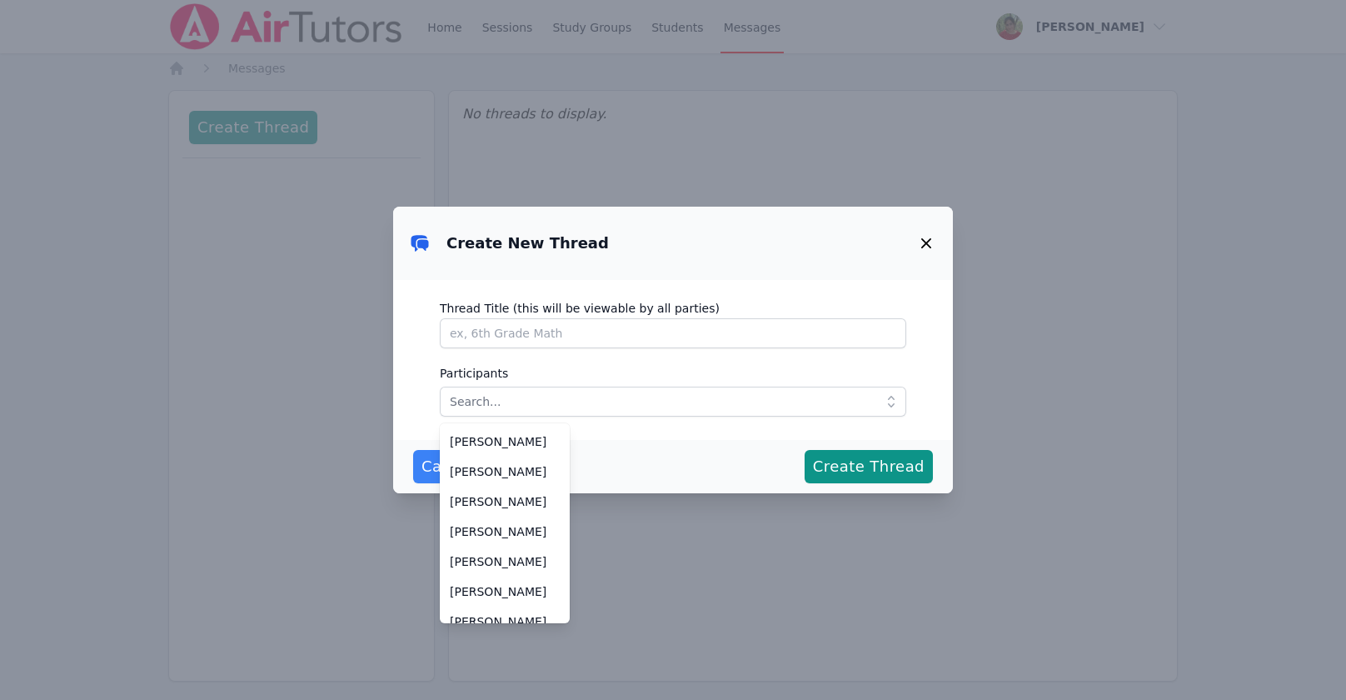
click at [698, 471] on div "Cancel Create Thread" at bounding box center [673, 466] width 520 height 33
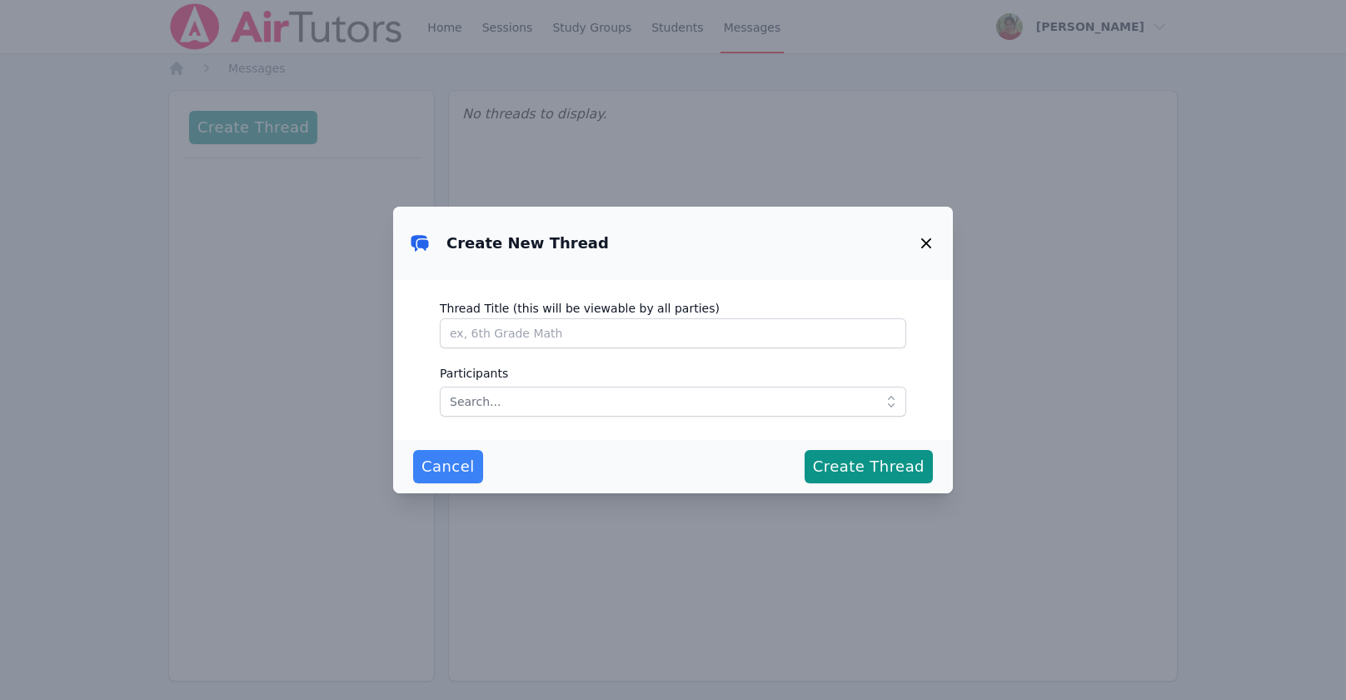
click at [924, 253] on button "button" at bounding box center [926, 243] width 40 height 40
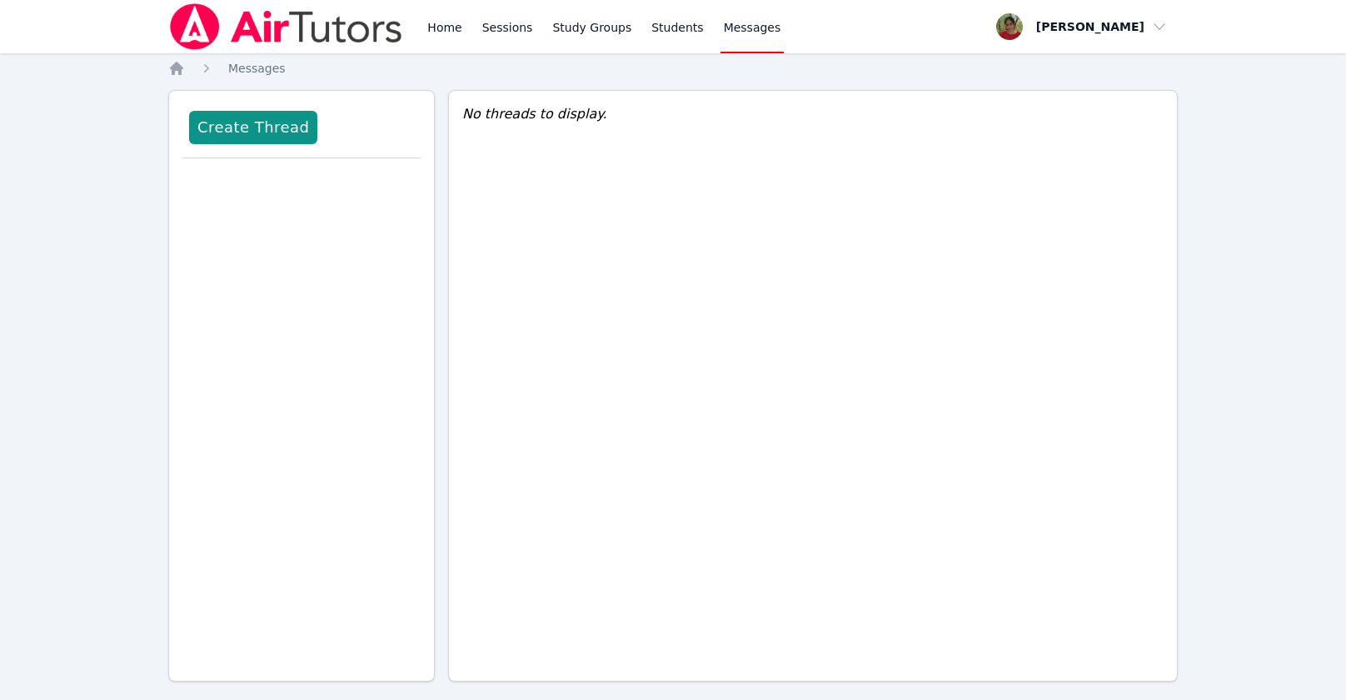
click at [344, 42] on img at bounding box center [286, 26] width 236 height 47
